Goal: Task Accomplishment & Management: Manage account settings

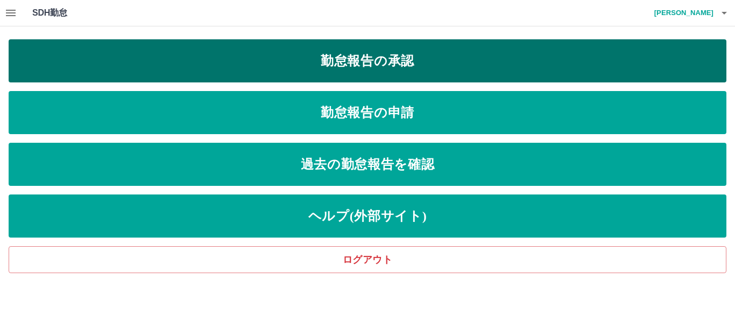
click at [346, 63] on link "勤怠報告の承認" at bounding box center [368, 60] width 718 height 43
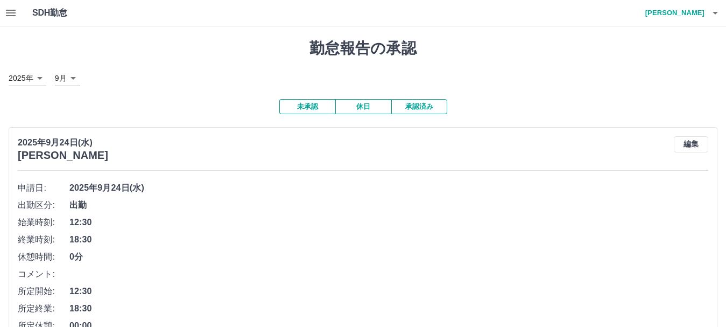
click at [7, 13] on icon "button" at bounding box center [11, 13] width 10 height 6
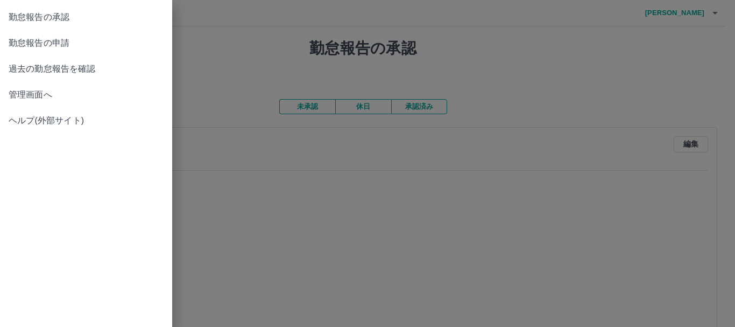
click at [54, 95] on span "管理画面へ" at bounding box center [86, 94] width 155 height 13
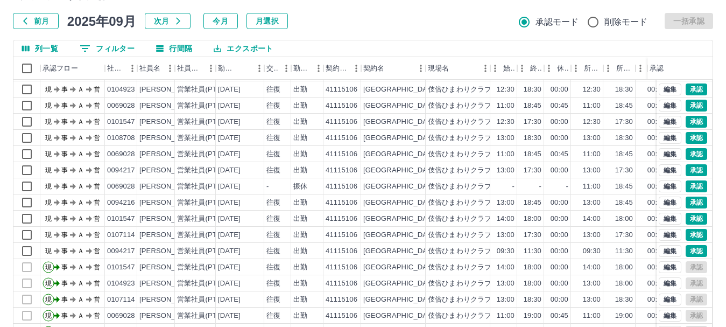
scroll to position [128, 0]
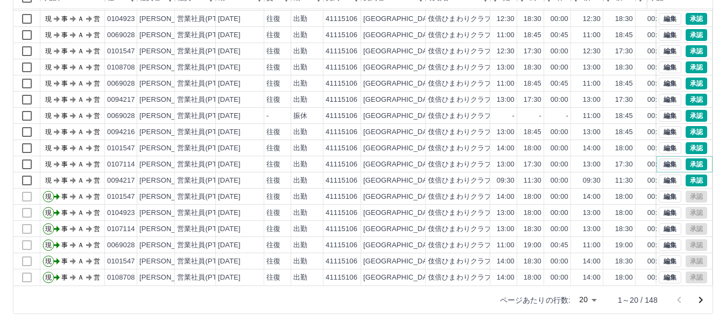
click at [659, 158] on button "編集" at bounding box center [670, 164] width 23 height 12
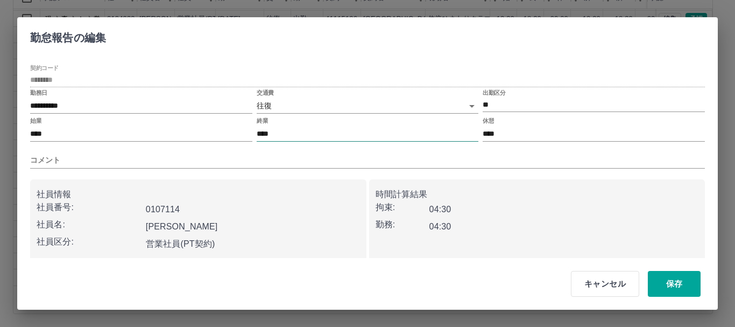
click at [278, 131] on input "****" at bounding box center [368, 134] width 222 height 16
type input "****"
click at [682, 284] on button "保存" at bounding box center [674, 284] width 53 height 26
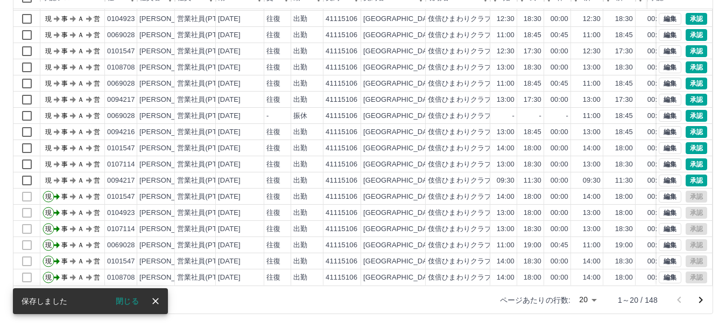
click at [134, 300] on button "閉じる" at bounding box center [127, 301] width 40 height 16
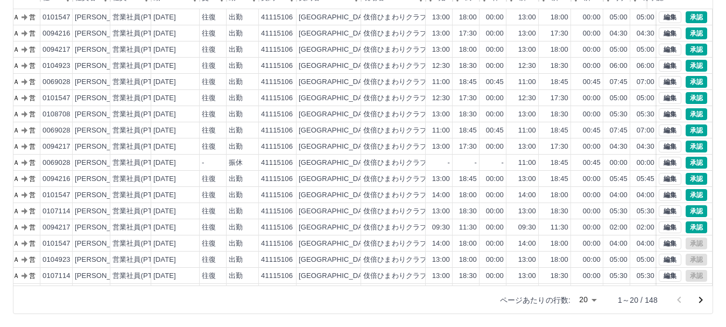
scroll to position [0, 0]
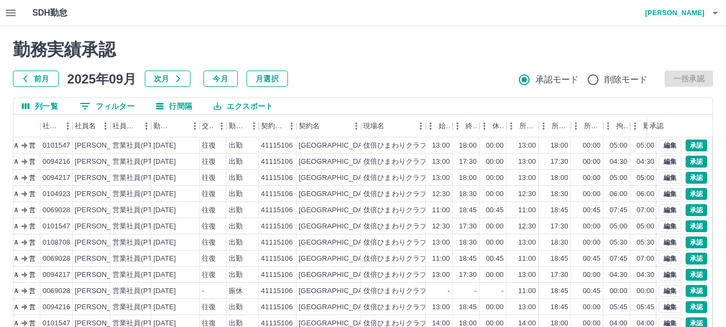
click at [12, 15] on icon "button" at bounding box center [11, 13] width 10 height 6
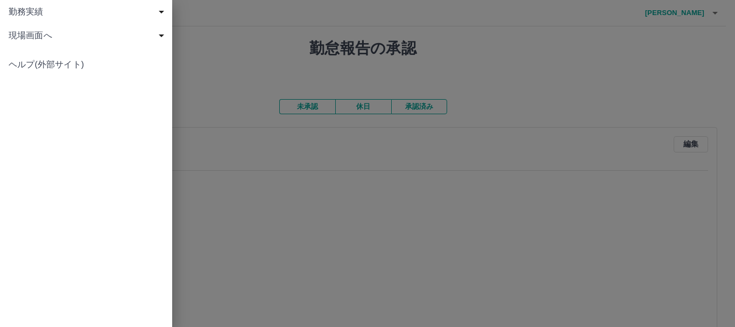
click at [216, 46] on div at bounding box center [367, 163] width 735 height 327
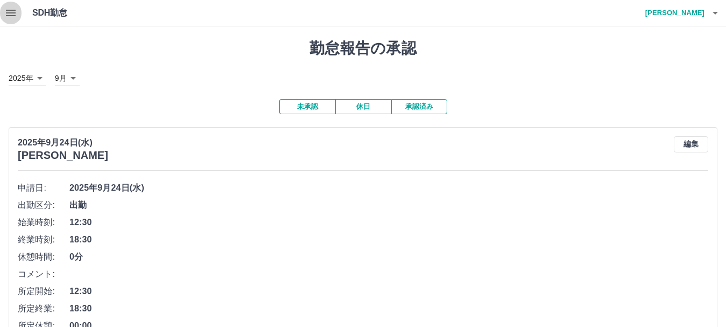
click at [8, 18] on icon "button" at bounding box center [10, 12] width 13 height 13
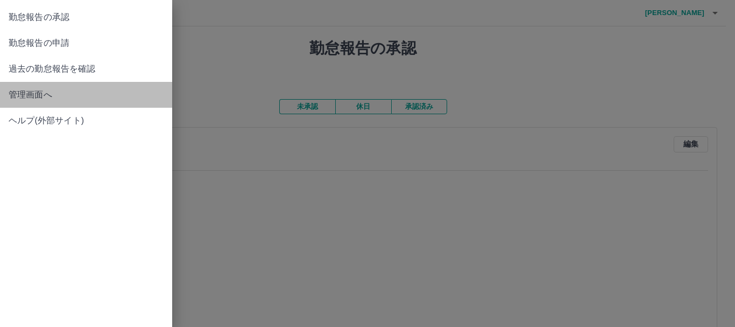
click at [37, 95] on span "管理画面へ" at bounding box center [86, 94] width 155 height 13
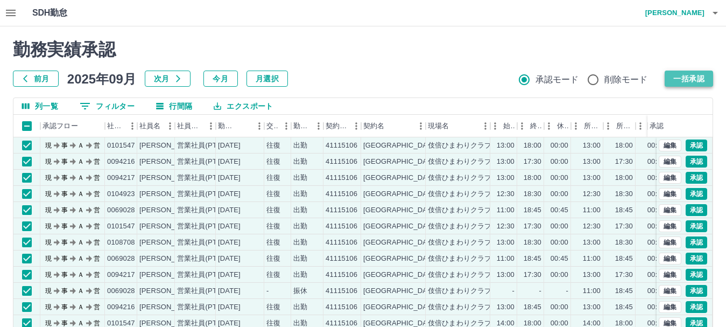
click at [702, 79] on button "一括承認" at bounding box center [689, 78] width 48 height 16
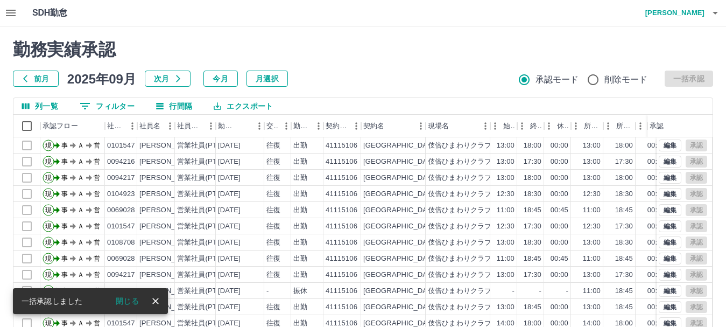
click at [130, 302] on button "閉じる" at bounding box center [127, 301] width 40 height 16
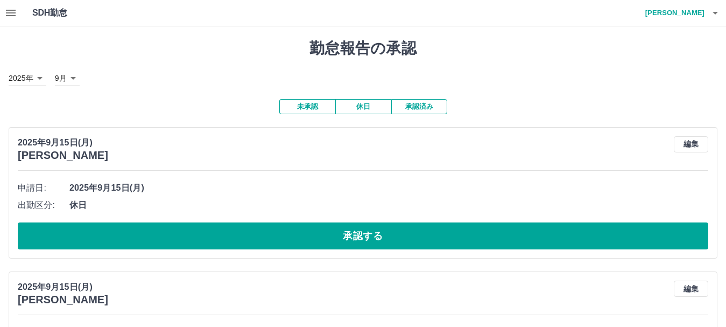
click at [361, 106] on button "休日" at bounding box center [363, 106] width 56 height 15
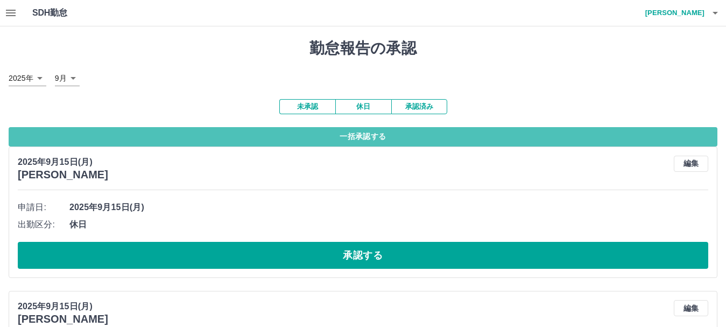
click at [361, 140] on button "一括承認する" at bounding box center [363, 136] width 709 height 19
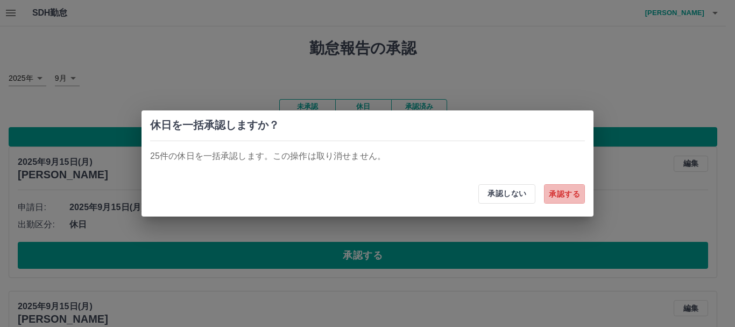
click at [569, 195] on button "承認する" at bounding box center [564, 193] width 41 height 19
